Goal: Find specific page/section: Find specific page/section

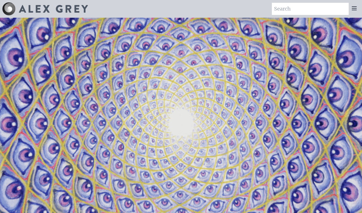
click at [21, 13] on div at bounding box center [45, 8] width 86 height 13
click at [351, 9] on icon at bounding box center [354, 8] width 7 height 7
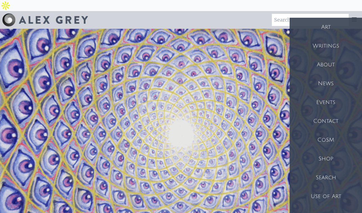
click at [325, 152] on div "Shop" at bounding box center [325, 159] width 72 height 19
